Goal: Transaction & Acquisition: Register for event/course

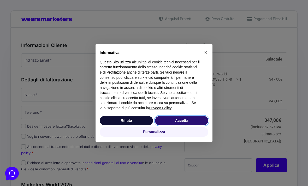
click at [180, 120] on button "Accetta" at bounding box center [181, 120] width 53 height 9
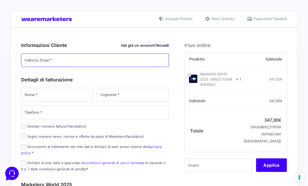
click at [119, 54] on input "Indirizzo Email *" at bounding box center [95, 60] width 148 height 14
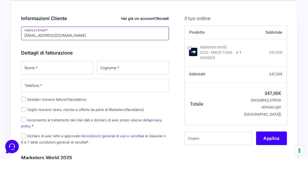
type input "[EMAIL_ADDRESS][DOMAIN_NAME]"
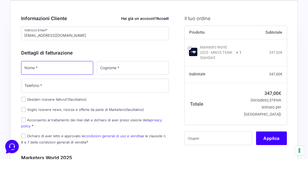
click at [71, 88] on input "Nome *" at bounding box center [57, 95] width 72 height 14
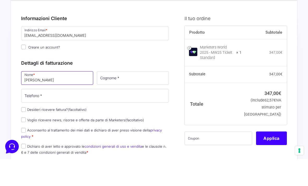
type input "Marco"
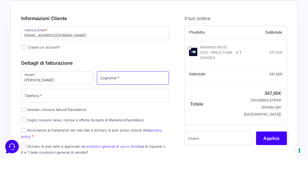
click at [142, 98] on input "Cognome *" at bounding box center [133, 105] width 72 height 14
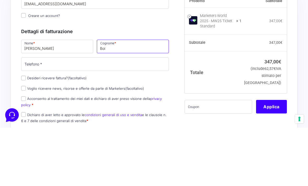
type input "Boi"
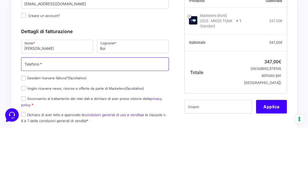
click at [133, 116] on input "Telefono *" at bounding box center [95, 123] width 148 height 14
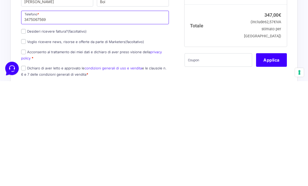
type input "3475067569"
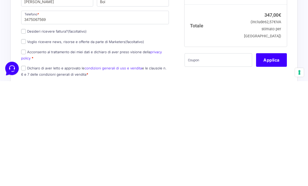
click at [122, 155] on label "Acconsento al trattamento dei miei dati e dichiaro di aver preso visione della …" at bounding box center [91, 160] width 141 height 10
click at [26, 155] on input "Acconsento al trattamento dei miei dati e dichiaro di aver preso visione della …" at bounding box center [23, 157] width 5 height 5
checkbox input "true"
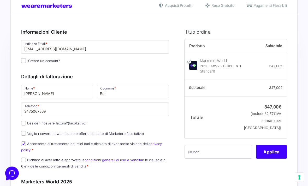
scroll to position [13, 0]
click at [24, 59] on input "Creare un account?" at bounding box center [23, 60] width 5 height 5
checkbox input "true"
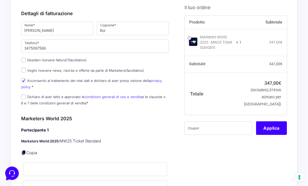
scroll to position [76, 0]
click at [27, 95] on label "Dichiaro di aver letto e approvato le condizioni generali di uso e vendita e le…" at bounding box center [93, 100] width 145 height 10
click at [26, 95] on input "Dichiaro di aver letto e approvato le condizioni generali di uso e vendita e le…" at bounding box center [23, 96] width 5 height 5
checkbox input "true"
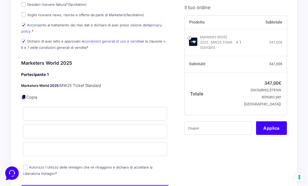
scroll to position [132, 0]
click at [25, 96] on link at bounding box center [23, 96] width 5 height 5
type input "Marco"
type input "Boi"
type input "[EMAIL_ADDRESS][DOMAIN_NAME]"
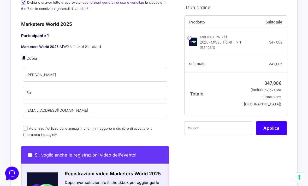
scroll to position [172, 0]
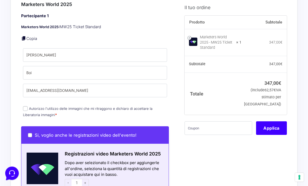
click at [27, 108] on input "Autorizzo l'utilizzo delle immagini che mi ritraggono e dichiaro di accettare l…" at bounding box center [25, 108] width 5 height 5
checkbox input "true"
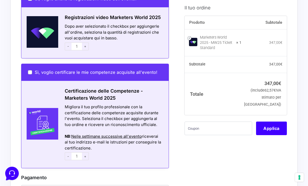
scroll to position [329, 0]
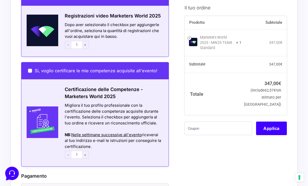
click at [31, 69] on input "Sì, voglio certificare le mie competenze acquisite all'evento!" at bounding box center [30, 71] width 4 height 4
checkbox input "true"
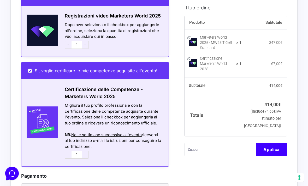
click at [31, 69] on input "Sì, voglio certificare le mie competenze acquisite all'evento!" at bounding box center [30, 71] width 4 height 4
checkbox input "false"
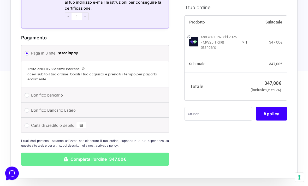
scroll to position [467, 0]
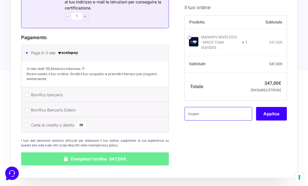
click at [215, 120] on input "text" at bounding box center [218, 114] width 68 height 14
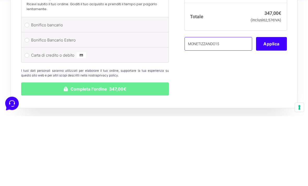
type input "MONETIZZANDO15"
click at [275, 107] on button "Applica" at bounding box center [271, 114] width 31 height 14
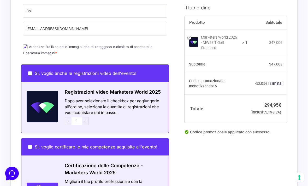
scroll to position [254, 0]
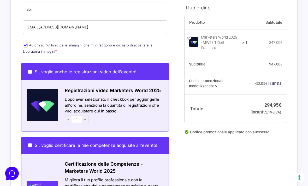
click at [31, 143] on input "Sì, voglio certificare le mie competenze acquisite all'evento!" at bounding box center [30, 145] width 4 height 4
checkbox input "true"
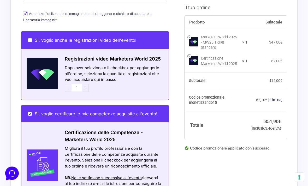
scroll to position [286, 0]
click at [29, 112] on input "Sì, voglio certificare le mie competenze acquisite all'evento!" at bounding box center [30, 114] width 4 height 4
checkbox input "false"
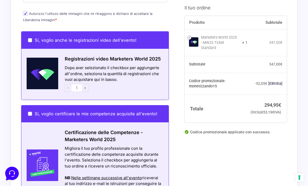
click at [30, 112] on input "Sì, voglio certificare le mie competenze acquisite all'evento!" at bounding box center [30, 114] width 4 height 4
checkbox input "true"
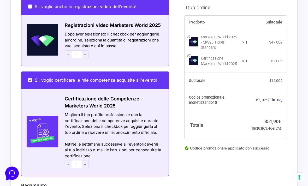
scroll to position [319, 0]
click at [30, 78] on input "Sì, voglio certificare le mie competenze acquisite all'evento!" at bounding box center [30, 80] width 4 height 4
checkbox input "false"
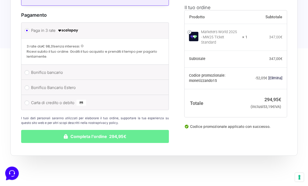
scroll to position [490, 0]
click at [139, 132] on button "Completa l'ordine 294,95€" at bounding box center [95, 136] width 148 height 13
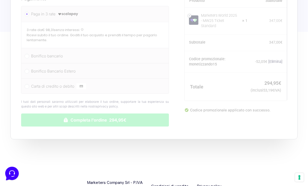
scroll to position [506, 0]
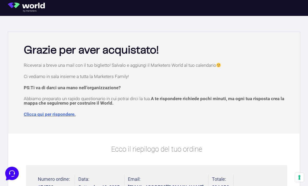
click at [31, 112] on link "Clicca qui per rispondere." at bounding box center [50, 114] width 52 height 5
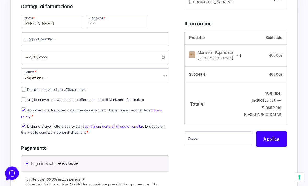
scroll to position [158, 0]
click at [206, 138] on input "text" at bounding box center [218, 138] width 68 height 14
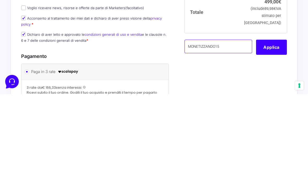
type input "MONETIZZANDO15"
click at [271, 131] on button "Applica" at bounding box center [271, 138] width 31 height 15
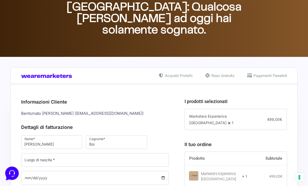
scroll to position [33, 0]
